Goal: Navigation & Orientation: Find specific page/section

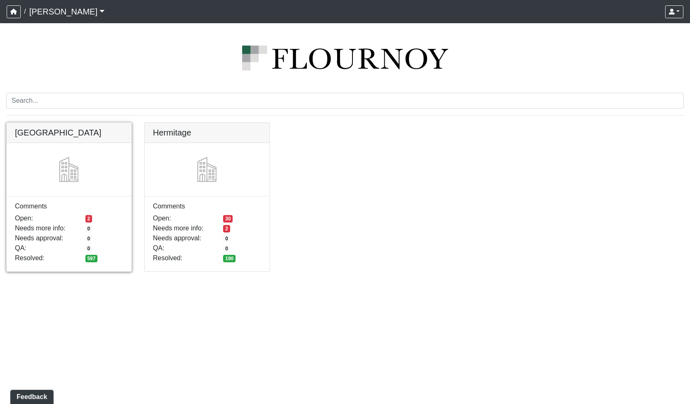
click at [94, 123] on link at bounding box center [69, 123] width 125 height 0
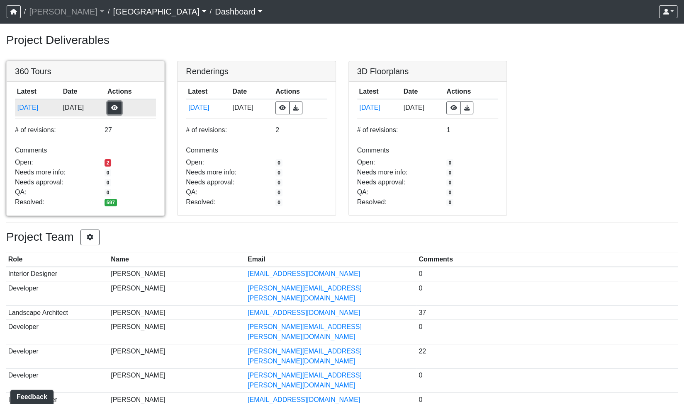
click at [122, 108] on button "button" at bounding box center [114, 108] width 14 height 13
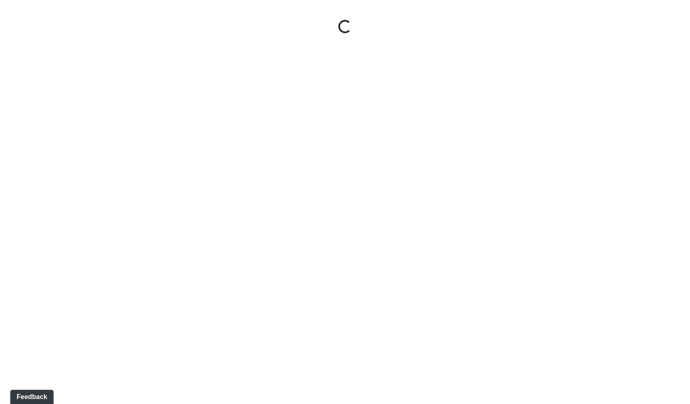
select select "gontoaMErPAtzSBVXh4ptW"
select select "h3ebyGk32eUmSzz99H473o"
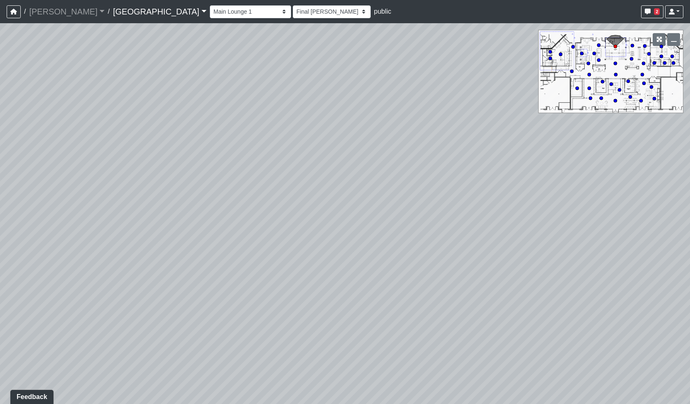
drag, startPoint x: 254, startPoint y: 183, endPoint x: 443, endPoint y: 170, distance: 188.8
click at [444, 170] on div "Loading... Pool Courtyard Entry 1 Loading... Main Lounge 2 Loading... Pool Cour…" at bounding box center [345, 213] width 690 height 381
click at [41, 323] on icon at bounding box center [41, 324] width 25 height 25
select select "udEX2YWNPeTD5resjGsNFx"
select select "h3ebyGk32eUmSzz99H473o"
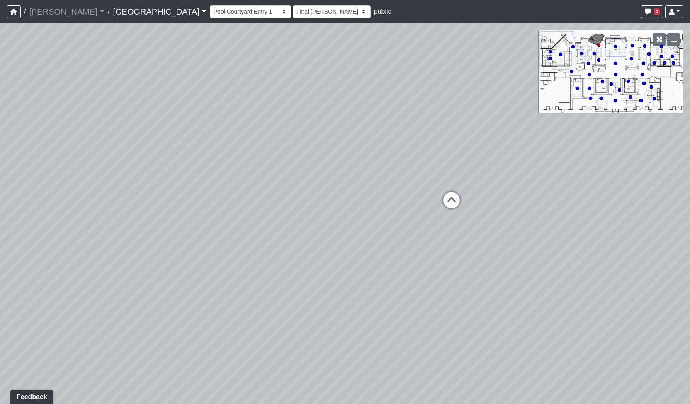
drag, startPoint x: 362, startPoint y: 203, endPoint x: 313, endPoint y: 207, distance: 49.1
click at [305, 210] on div "Loading... Pool Courtyard Entry 1 Loading... Main Lounge 2 Loading... Pool Cour…" at bounding box center [345, 213] width 690 height 381
click at [453, 200] on icon at bounding box center [448, 203] width 25 height 25
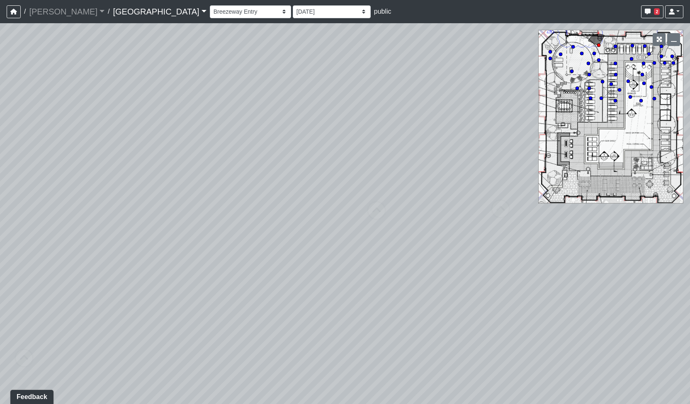
select select "mVhNpWoqqtcJLUh4fT9MXm"
select select "h3ebyGk32eUmSzz99H473o"
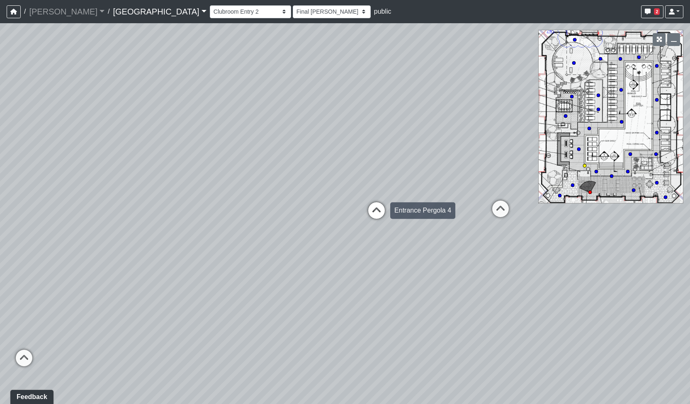
click at [382, 211] on icon at bounding box center [376, 214] width 25 height 25
select select "jZDG7L9E933XaJqVWFJ8Me"
select select "h3ebyGk32eUmSzz99H473o"
drag, startPoint x: 227, startPoint y: 273, endPoint x: 424, endPoint y: 258, distance: 197.3
click at [424, 258] on div "Loading... Pool Courtyard Entry 1 Loading... Main Lounge 2 Loading... Pool Cour…" at bounding box center [345, 213] width 690 height 381
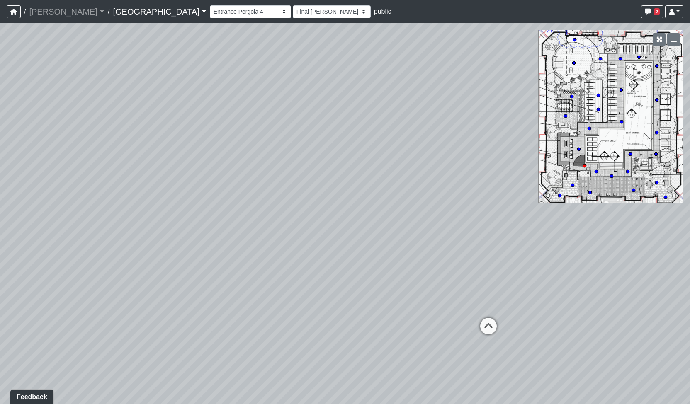
drag, startPoint x: 407, startPoint y: 248, endPoint x: 452, endPoint y: 239, distance: 45.8
click at [453, 240] on div "Loading... Pool Courtyard Entry 1 Loading... Main Lounge 2 Loading... Pool Cour…" at bounding box center [345, 213] width 690 height 381
drag, startPoint x: 433, startPoint y: 216, endPoint x: 265, endPoint y: 220, distance: 168.1
click at [230, 229] on div "Loading... Pool Courtyard Entry 1 Loading... Main Lounge 2 Loading... Pool Cour…" at bounding box center [345, 213] width 690 height 381
click at [329, 325] on icon at bounding box center [330, 331] width 25 height 25
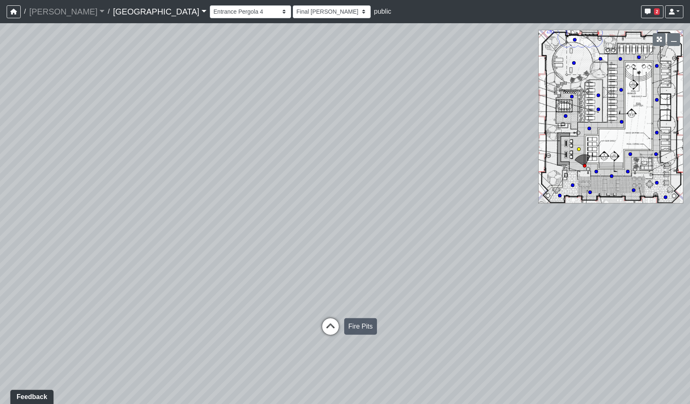
select select "37xGgjA7i9Vw4XtMmYgQ1y"
select select "h3ebyGk32eUmSzz99H473o"
drag, startPoint x: 397, startPoint y: 259, endPoint x: 362, endPoint y: 258, distance: 35.3
click at [362, 258] on div "Loading... Pool Courtyard Entry 1 Loading... Main Lounge 2 Loading... Pool Cour…" at bounding box center [345, 213] width 690 height 381
drag, startPoint x: 395, startPoint y: 249, endPoint x: 318, endPoint y: 227, distance: 80.1
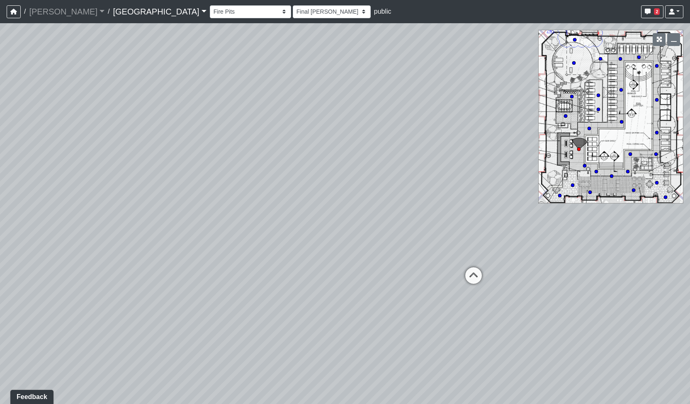
click at [294, 225] on div "Loading... Pool Courtyard Entry 1 Loading... Main Lounge 2 Loading... Pool Cour…" at bounding box center [345, 213] width 690 height 381
click at [457, 273] on div "Loading... Pool Courtyard Entry 1 Loading... Main Lounge 2 Loading... Pool Cour…" at bounding box center [345, 213] width 690 height 381
click at [565, 115] on circle at bounding box center [565, 115] width 3 height 3
select select "vZQNpsWXBVesRR9DEdGDF5"
select select "h3ebyGk32eUmSzz99H473o"
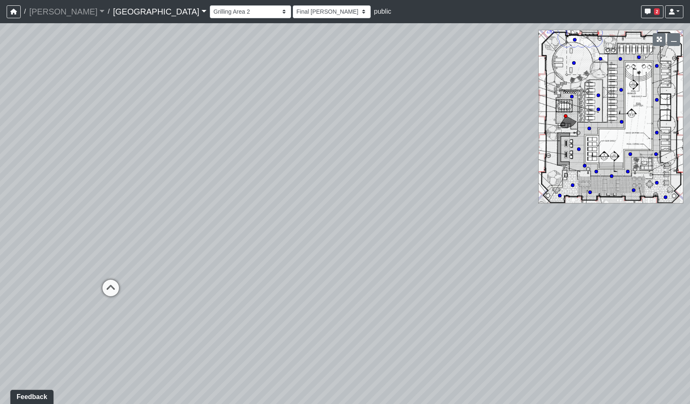
drag, startPoint x: 444, startPoint y: 246, endPoint x: 380, endPoint y: 232, distance: 65.8
click at [197, 226] on div "Loading... Pool Courtyard Entry 1 Loading... Main Lounge 2 Loading... Pool Cour…" at bounding box center [345, 213] width 690 height 381
drag, startPoint x: 496, startPoint y: 223, endPoint x: 355, endPoint y: 217, distance: 141.2
click at [360, 217] on div "Loading... Pool Courtyard Entry 1 Loading... Main Lounge 2 Loading... Pool Cour…" at bounding box center [345, 213] width 690 height 381
drag, startPoint x: 475, startPoint y: 219, endPoint x: 370, endPoint y: 229, distance: 105.0
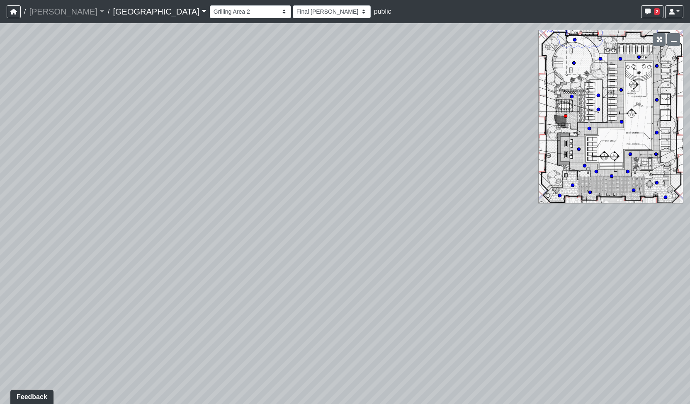
click at [361, 229] on div "Loading... Pool Courtyard Entry 1 Loading... Main Lounge 2 Loading... Pool Cour…" at bounding box center [345, 213] width 690 height 381
drag, startPoint x: 446, startPoint y: 226, endPoint x: 245, endPoint y: 235, distance: 201.4
click at [138, 241] on div "Loading... Pool Courtyard Entry 1 Loading... Main Lounge 2 Loading... Pool Cour…" at bounding box center [345, 213] width 690 height 381
drag, startPoint x: 200, startPoint y: 226, endPoint x: 71, endPoint y: 219, distance: 129.2
click at [61, 219] on div "Loading... Pool Courtyard Entry 1 Loading... Main Lounge 2 Loading... Pool Cour…" at bounding box center [345, 213] width 690 height 381
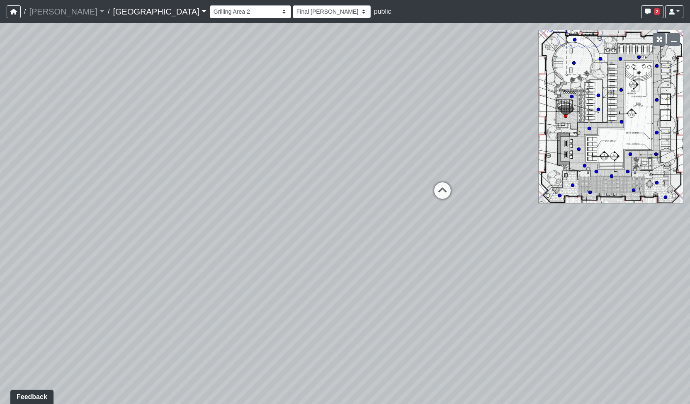
drag, startPoint x: 434, startPoint y: 209, endPoint x: 179, endPoint y: 218, distance: 255.3
click at [179, 218] on div "Loading... Pool Courtyard Entry 1 Loading... Main Lounge 2 Loading... Pool Cour…" at bounding box center [345, 213] width 690 height 381
drag, startPoint x: 411, startPoint y: 90, endPoint x: 234, endPoint y: 91, distance: 176.7
click at [234, 91] on div "Loading... Pool Courtyard Entry 1 Loading... Main Lounge 2 Loading... Pool Cour…" at bounding box center [345, 213] width 690 height 381
drag, startPoint x: 257, startPoint y: 180, endPoint x: 290, endPoint y: 156, distance: 40.7
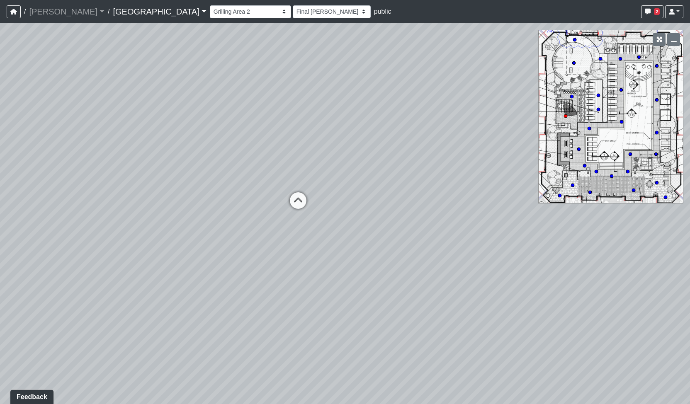
click at [290, 156] on div "Loading... Pool Courtyard Entry 1 Loading... Main Lounge 2 Loading... Pool Cour…" at bounding box center [345, 213] width 690 height 381
click at [324, 178] on icon at bounding box center [321, 184] width 25 height 25
select select "xyJPadMkKKktCAQ6VvTVf7"
select select "h3ebyGk32eUmSzz99H473o"
drag, startPoint x: 187, startPoint y: 261, endPoint x: 399, endPoint y: 240, distance: 213.4
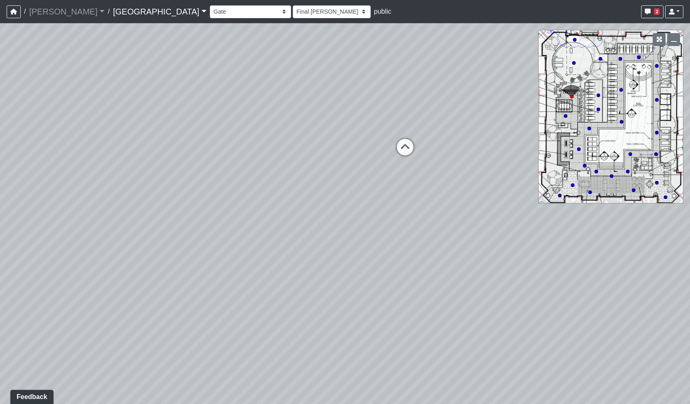
click at [400, 239] on div "Loading... Pool Courtyard Entry 1 Loading... Main Lounge 2 Loading... Pool Cour…" at bounding box center [345, 213] width 690 height 381
drag, startPoint x: 476, startPoint y: 268, endPoint x: 241, endPoint y: 261, distance: 234.9
click at [241, 261] on div "Loading... Pool Courtyard Entry 1 Loading... Main Lounge 2 Loading... Pool Cour…" at bounding box center [345, 213] width 690 height 381
drag, startPoint x: 458, startPoint y: 193, endPoint x: 215, endPoint y: 229, distance: 245.4
click at [219, 229] on div "Loading... Pool Courtyard Entry 1 Loading... Main Lounge 2 Loading... Pool Cour…" at bounding box center [345, 213] width 690 height 381
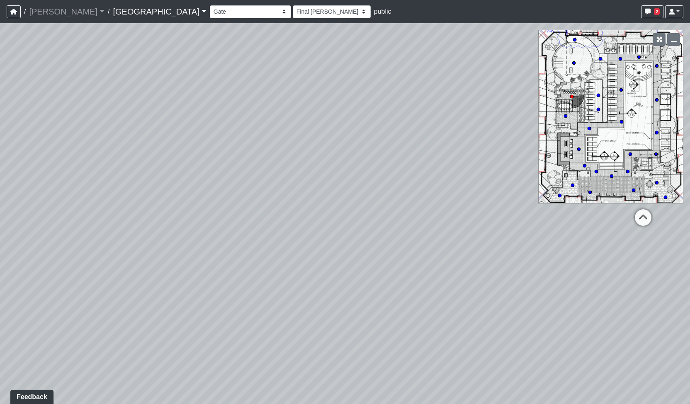
drag, startPoint x: 320, startPoint y: 223, endPoint x: 55, endPoint y: 220, distance: 265.5
click at [55, 220] on div "Loading... Pool Courtyard Entry 1 Loading... Main Lounge 2 Loading... Pool Cour…" at bounding box center [345, 213] width 690 height 381
click at [439, 216] on icon at bounding box center [451, 218] width 25 height 25
select select "vZQNpsWXBVesRR9DEdGDF5"
select select "h3ebyGk32eUmSzz99H473o"
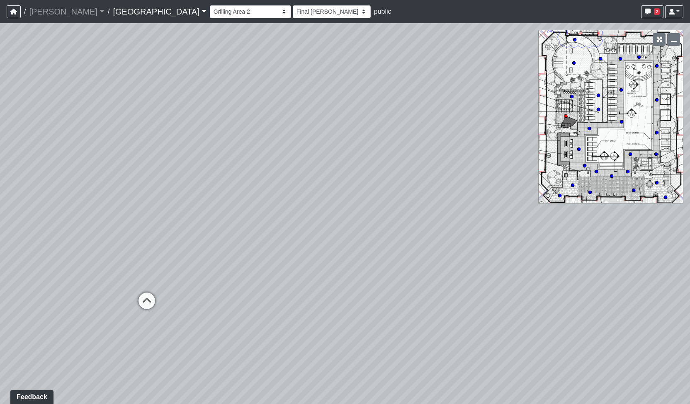
drag, startPoint x: 226, startPoint y: 266, endPoint x: 403, endPoint y: 265, distance: 176.7
click at [400, 263] on div "Loading... Pool Courtyard Entry 1 Loading... Main Lounge 2 Loading... Pool Cour…" at bounding box center [345, 213] width 690 height 381
drag, startPoint x: 508, startPoint y: 275, endPoint x: 456, endPoint y: 270, distance: 52.1
click at [353, 275] on div "Loading... Pool Courtyard Entry 1 Loading... Main Lounge 2 Loading... Pool Cour…" at bounding box center [345, 213] width 690 height 381
click at [465, 268] on icon at bounding box center [464, 268] width 25 height 25
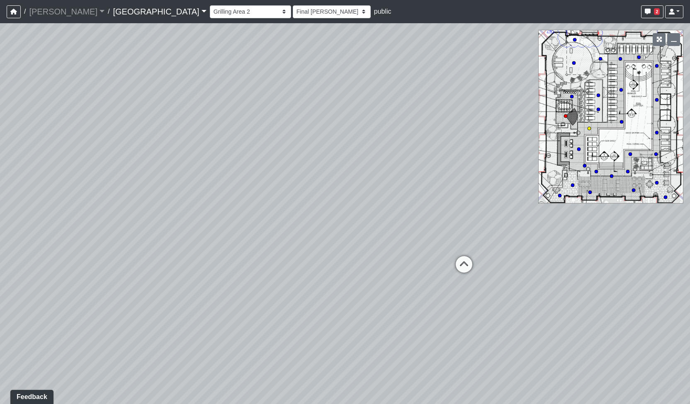
select select "3Yp3f2JyB9RuRZxs8365ta"
select select "h3ebyGk32eUmSzz99H473o"
drag, startPoint x: 325, startPoint y: 251, endPoint x: 515, endPoint y: 261, distance: 190.3
click at [517, 261] on div "Loading... Pool Courtyard Entry 1 Loading... Main Lounge 2 Loading... Pool Cour…" at bounding box center [345, 213] width 690 height 381
drag, startPoint x: 287, startPoint y: 265, endPoint x: 489, endPoint y: 253, distance: 202.3
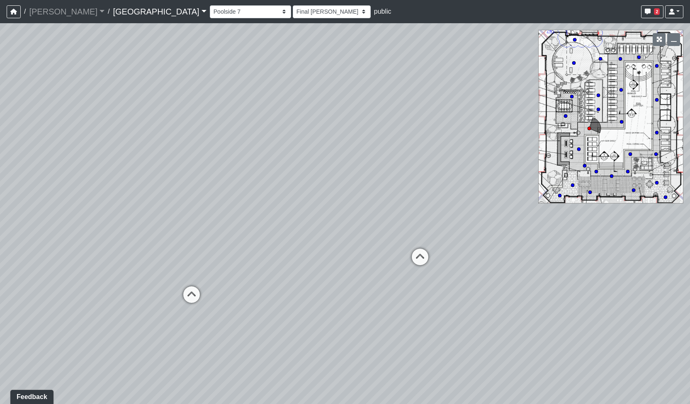
click at [492, 254] on div "Loading... Pool Courtyard Entry 1 Loading... Main Lounge 2 Loading... Pool Cour…" at bounding box center [345, 213] width 690 height 381
drag, startPoint x: 272, startPoint y: 223, endPoint x: 420, endPoint y: 221, distance: 148.1
click at [420, 221] on div "Loading... Pool Courtyard Entry 1 Loading... Main Lounge 2 Loading... Pool Cour…" at bounding box center [345, 213] width 690 height 381
drag, startPoint x: 506, startPoint y: 251, endPoint x: 309, endPoint y: 233, distance: 197.4
click at [309, 233] on div "Loading... Pool Courtyard Entry 1 Loading... Main Lounge 2 Loading... Pool Cour…" at bounding box center [345, 213] width 690 height 381
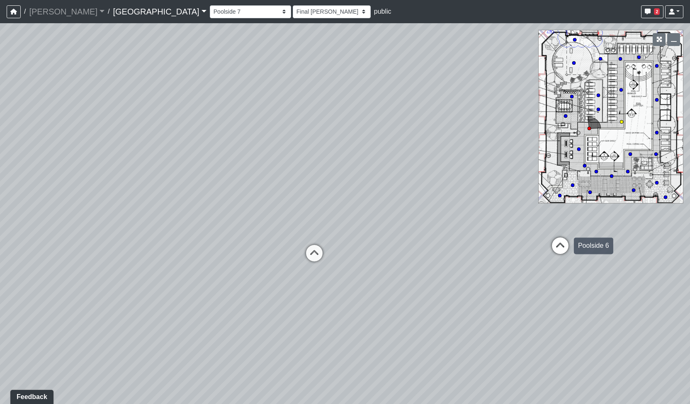
click at [554, 245] on icon at bounding box center [560, 250] width 25 height 25
select select "vHFmJJqDZLNaM8qRPtTfu9"
select select "h3ebyGk32eUmSzz99H473o"
drag, startPoint x: 170, startPoint y: 247, endPoint x: 455, endPoint y: 249, distance: 284.6
click at [455, 249] on div "Loading... Pool Courtyard Entry 1 Loading... Main Lounge 2 Loading... Pool Cour…" at bounding box center [345, 213] width 690 height 381
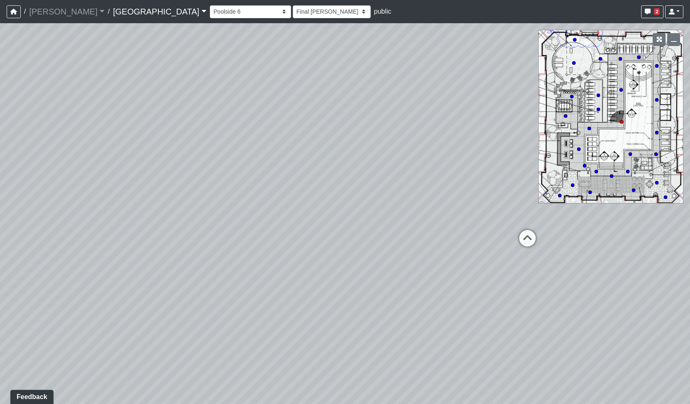
drag, startPoint x: 140, startPoint y: 236, endPoint x: 351, endPoint y: 229, distance: 211.3
click at [361, 236] on div "Loading... Pool Courtyard Entry 1 Loading... Main Lounge 2 Loading... Pool Cour…" at bounding box center [345, 213] width 690 height 381
drag, startPoint x: 421, startPoint y: 201, endPoint x: 358, endPoint y: 195, distance: 63.4
click at [358, 193] on div "Loading... Pool Courtyard Entry 1 Loading... Main Lounge 2 Loading... Pool Cour…" at bounding box center [345, 213] width 690 height 381
drag, startPoint x: 142, startPoint y: 199, endPoint x: 370, endPoint y: 189, distance: 228.3
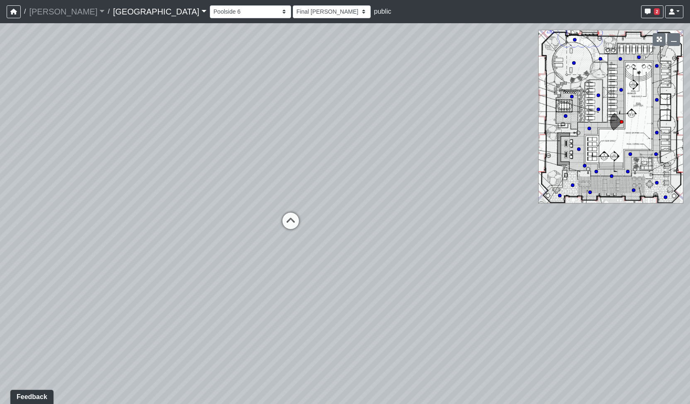
click at [372, 189] on div "Loading... Pool Courtyard Entry 1 Loading... Main Lounge 2 Loading... Pool Cour…" at bounding box center [345, 213] width 690 height 381
drag, startPoint x: 330, startPoint y: 221, endPoint x: 325, endPoint y: 220, distance: 4.6
click at [329, 221] on icon at bounding box center [331, 222] width 25 height 25
select select "3Yp3f2JyB9RuRZxs8365ta"
select select "h3ebyGk32eUmSzz99H473o"
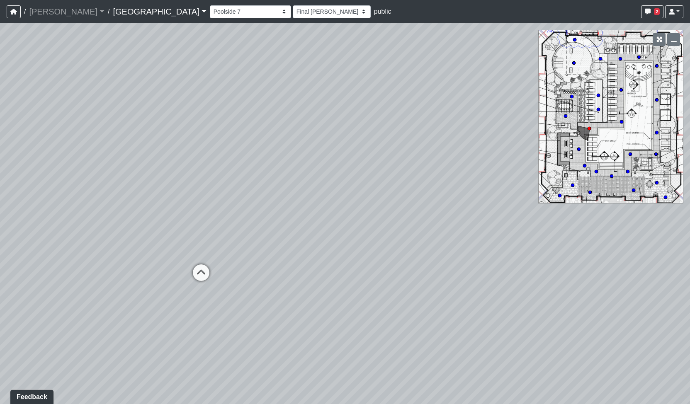
drag, startPoint x: 275, startPoint y: 214, endPoint x: 362, endPoint y: 237, distance: 89.4
click at [381, 236] on div "Loading... Pool Courtyard Entry 1 Loading... Main Lounge 2 Loading... Pool Cour…" at bounding box center [345, 213] width 690 height 381
click at [197, 274] on icon at bounding box center [201, 277] width 25 height 25
select select "37xGgjA7i9Vw4XtMmYgQ1y"
select select "h3ebyGk32eUmSzz99H473o"
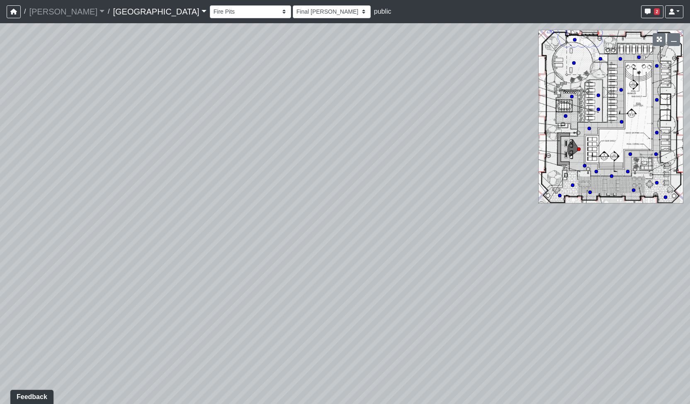
drag, startPoint x: 439, startPoint y: 269, endPoint x: 166, endPoint y: 252, distance: 273.9
click at [161, 253] on div "Loading... Pool Courtyard Entry 1 Loading... Main Lounge 2 Loading... Pool Cour…" at bounding box center [345, 213] width 690 height 381
drag, startPoint x: 256, startPoint y: 248, endPoint x: 369, endPoint y: 245, distance: 113.3
click at [369, 245] on div "Loading... Pool Courtyard Entry 1 Loading... Main Lounge 2 Loading... Pool Cour…" at bounding box center [345, 213] width 690 height 381
drag, startPoint x: 462, startPoint y: 221, endPoint x: 374, endPoint y: 222, distance: 88.4
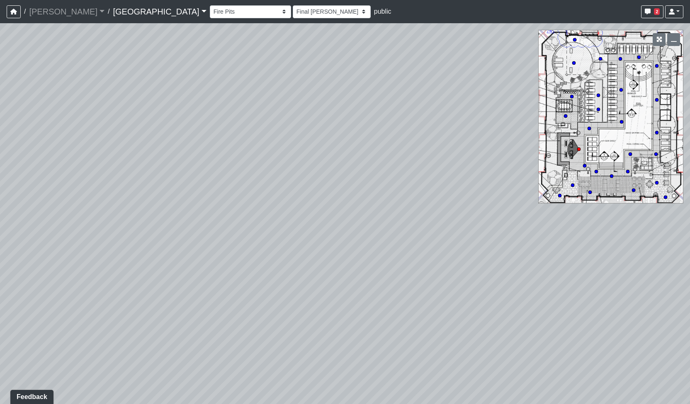
click at [374, 222] on div "Loading... Pool Courtyard Entry 1 Loading... Main Lounge 2 Loading... Pool Cour…" at bounding box center [345, 213] width 690 height 381
drag, startPoint x: 333, startPoint y: 250, endPoint x: 471, endPoint y: 210, distance: 143.9
click at [471, 210] on div "Loading... Pool Courtyard Entry 1 Loading... Main Lounge 2 Loading... Pool Cour…" at bounding box center [345, 213] width 690 height 381
drag, startPoint x: 107, startPoint y: 250, endPoint x: 57, endPoint y: 256, distance: 49.7
click at [101, 250] on div "Loading... Pool Courtyard Entry 1 Loading... Main Lounge 2 Loading... Pool Cour…" at bounding box center [345, 213] width 690 height 381
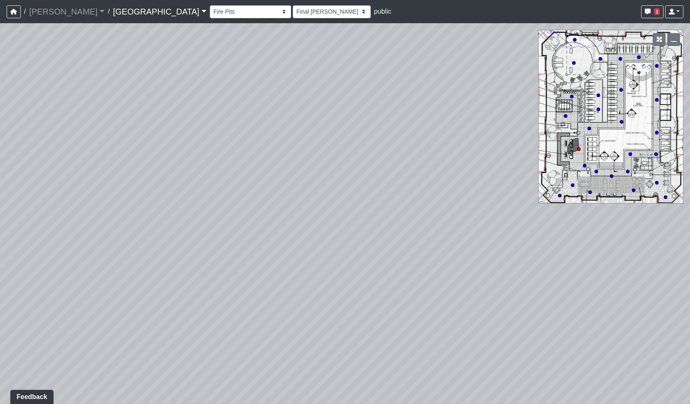
drag, startPoint x: 511, startPoint y: 224, endPoint x: 278, endPoint y: 236, distance: 233.0
click at [274, 237] on div "Loading... Pool Courtyard Entry 1 Loading... Main Lounge 2 Loading... Pool Cour…" at bounding box center [345, 213] width 690 height 381
drag, startPoint x: 429, startPoint y: 221, endPoint x: 345, endPoint y: 188, distance: 90.4
click at [345, 188] on div "Loading... Pool Courtyard Entry 1 Loading... Main Lounge 2 Loading... Pool Cour…" at bounding box center [345, 213] width 690 height 381
drag, startPoint x: 373, startPoint y: 203, endPoint x: 175, endPoint y: 211, distance: 198.9
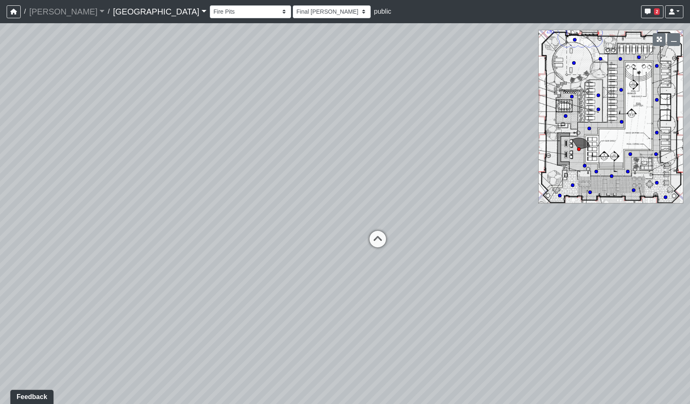
click at [180, 211] on div "Loading... Pool Courtyard Entry 1 Loading... Main Lounge 2 Loading... Pool Cour…" at bounding box center [345, 213] width 690 height 381
drag, startPoint x: 379, startPoint y: 189, endPoint x: 348, endPoint y: 190, distance: 31.1
click at [348, 190] on div "Loading... Pool Courtyard Entry 1 Loading... Main Lounge 2 Loading... Pool Cour…" at bounding box center [345, 213] width 690 height 381
click at [416, 259] on icon at bounding box center [421, 263] width 25 height 25
select select "4gLVSiiFjtAtCpXpGU8akr"
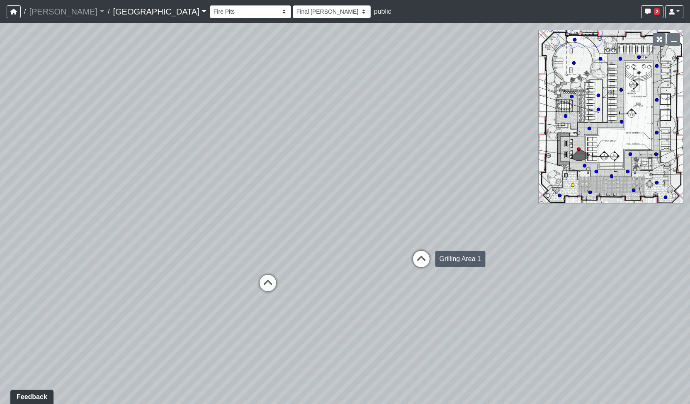
select select "h3ebyGk32eUmSzz99H473o"
drag, startPoint x: 256, startPoint y: 236, endPoint x: 267, endPoint y: 272, distance: 37.9
click at [415, 257] on div "Loading... Pool Courtyard Entry 1 Loading... Main Lounge 2 Loading... Pool Cour…" at bounding box center [345, 213] width 690 height 381
drag, startPoint x: 177, startPoint y: 264, endPoint x: 343, endPoint y: 267, distance: 166.4
click at [343, 267] on div "Loading... Pool Courtyard Entry 1 Loading... Main Lounge 2 Loading... Pool Cour…" at bounding box center [345, 213] width 690 height 381
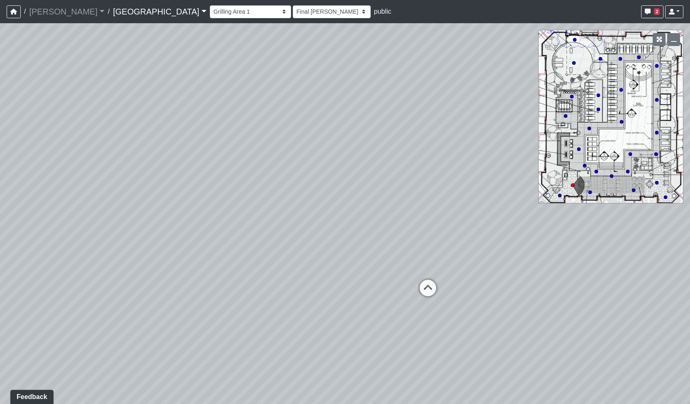
drag, startPoint x: 217, startPoint y: 243, endPoint x: 260, endPoint y: 222, distance: 47.1
click at [260, 223] on div "Loading... Pool Courtyard Entry 1 Loading... Main Lounge 2 Loading... Pool Cour…" at bounding box center [345, 213] width 690 height 381
